Goal: Task Accomplishment & Management: Manage account settings

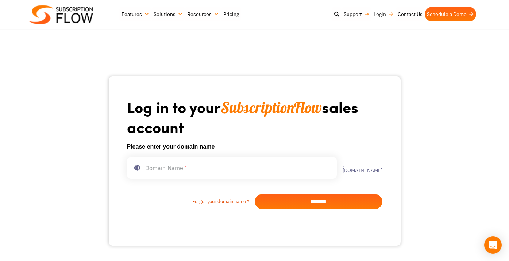
click at [379, 13] on link "Login" at bounding box center [383, 14] width 24 height 15
click at [381, 13] on link "Login" at bounding box center [382, 14] width 24 height 15
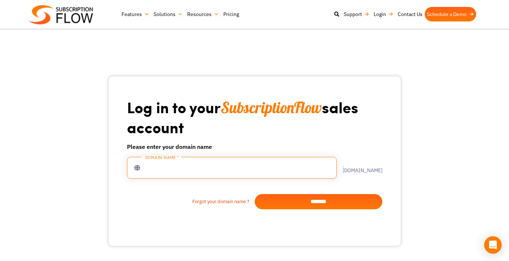
click at [226, 170] on input "text" at bounding box center [232, 168] width 210 height 22
